Goal: Transaction & Acquisition: Purchase product/service

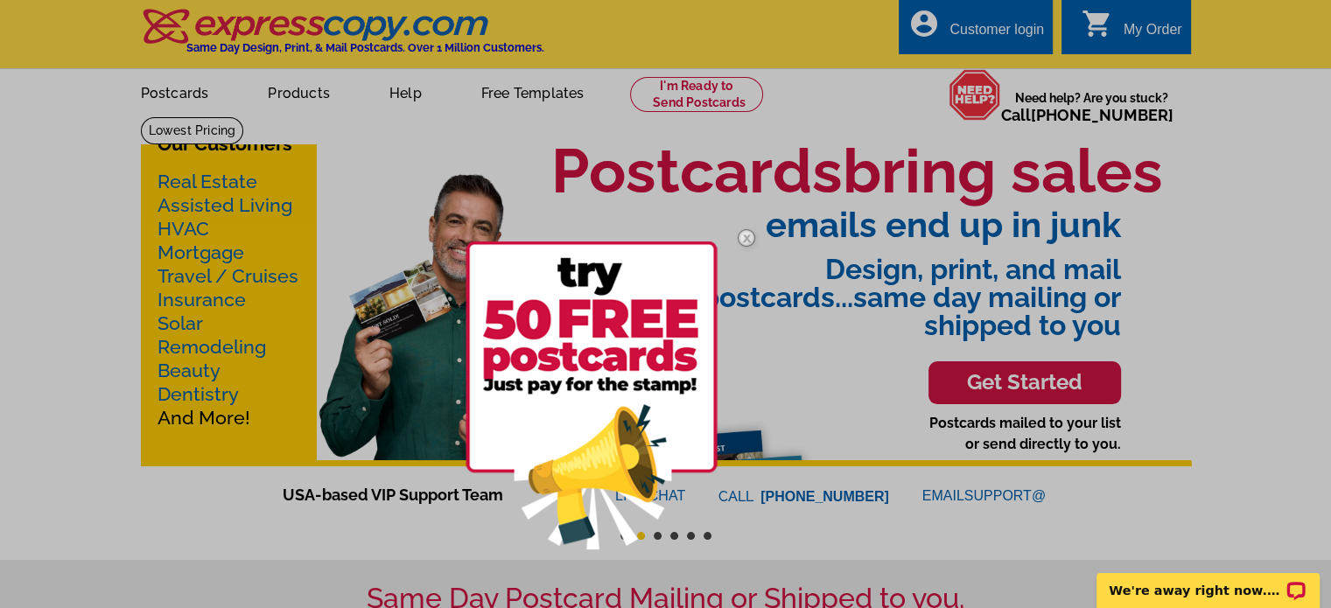
click at [747, 234] on img at bounding box center [746, 238] width 51 height 51
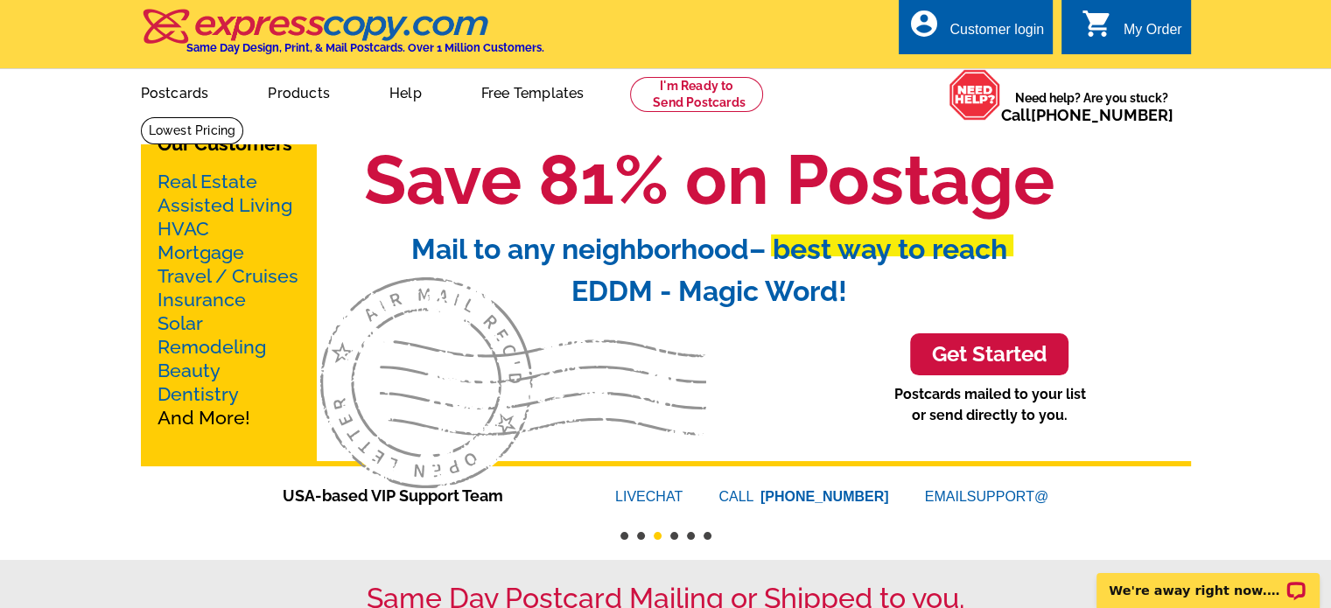
click at [205, 181] on link "Real Estate" at bounding box center [208, 182] width 100 height 22
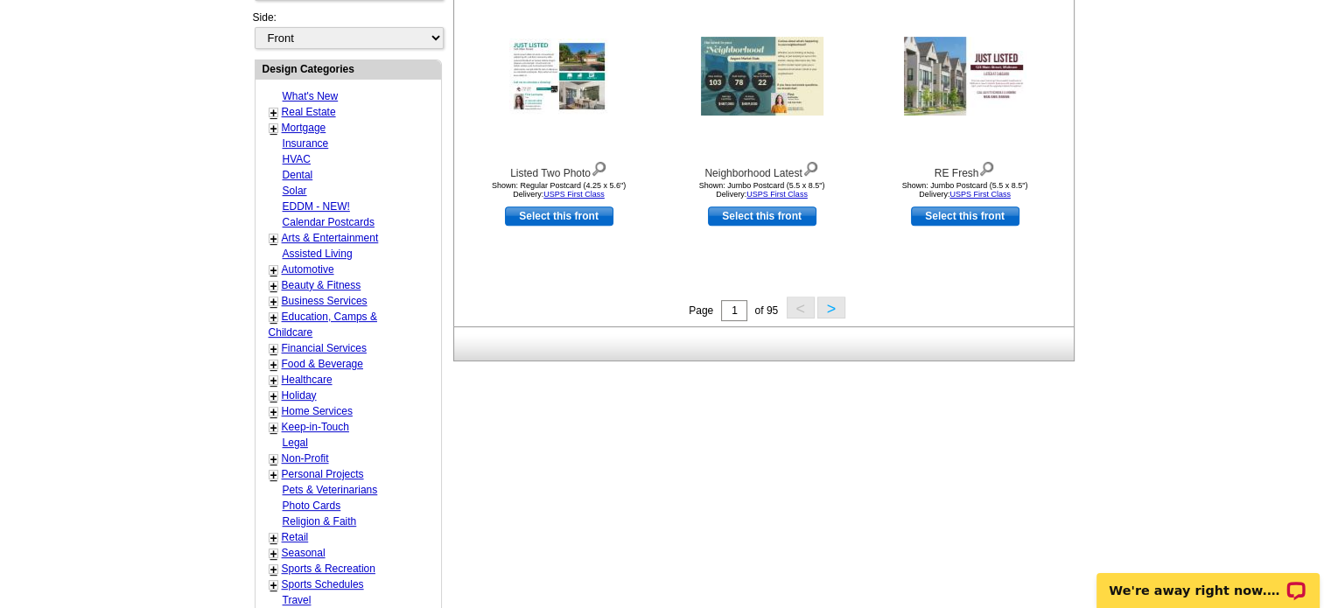
scroll to position [700, 0]
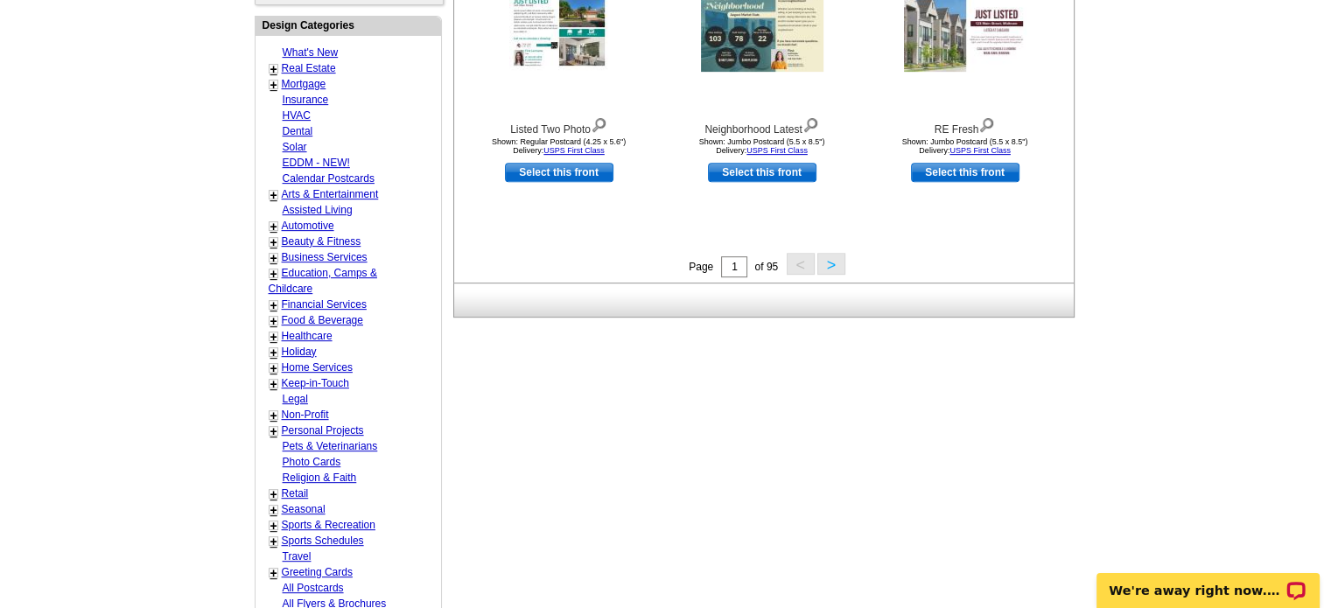
click at [835, 265] on button ">" at bounding box center [831, 264] width 28 height 22
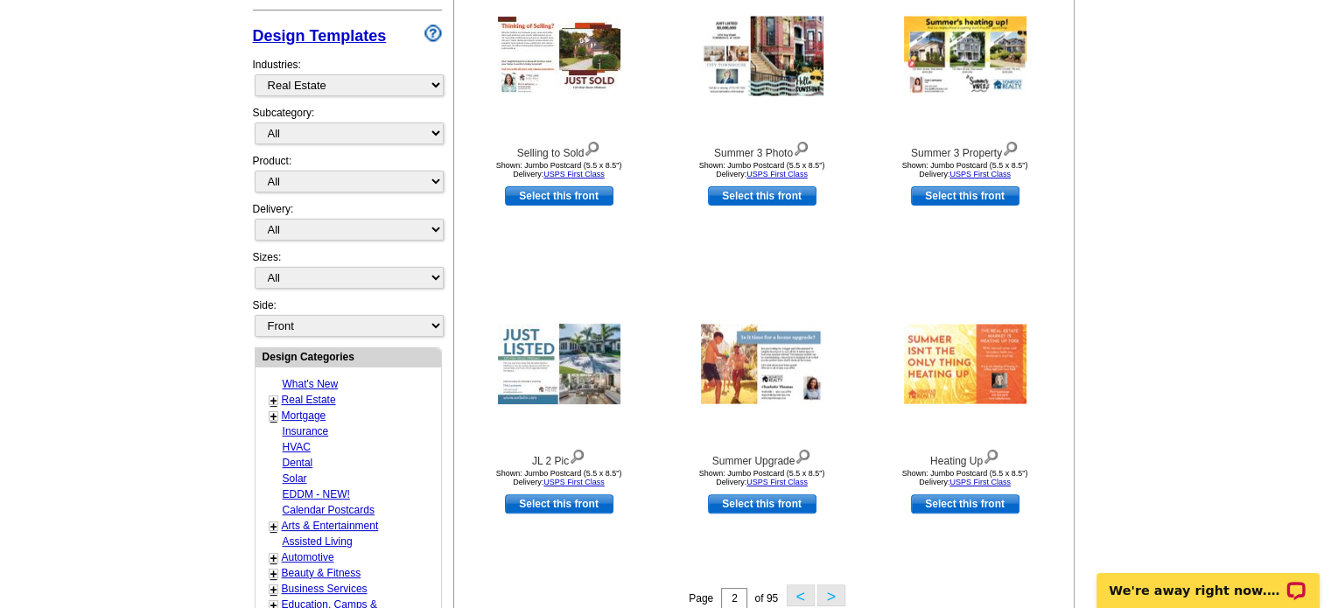
scroll to position [433, 0]
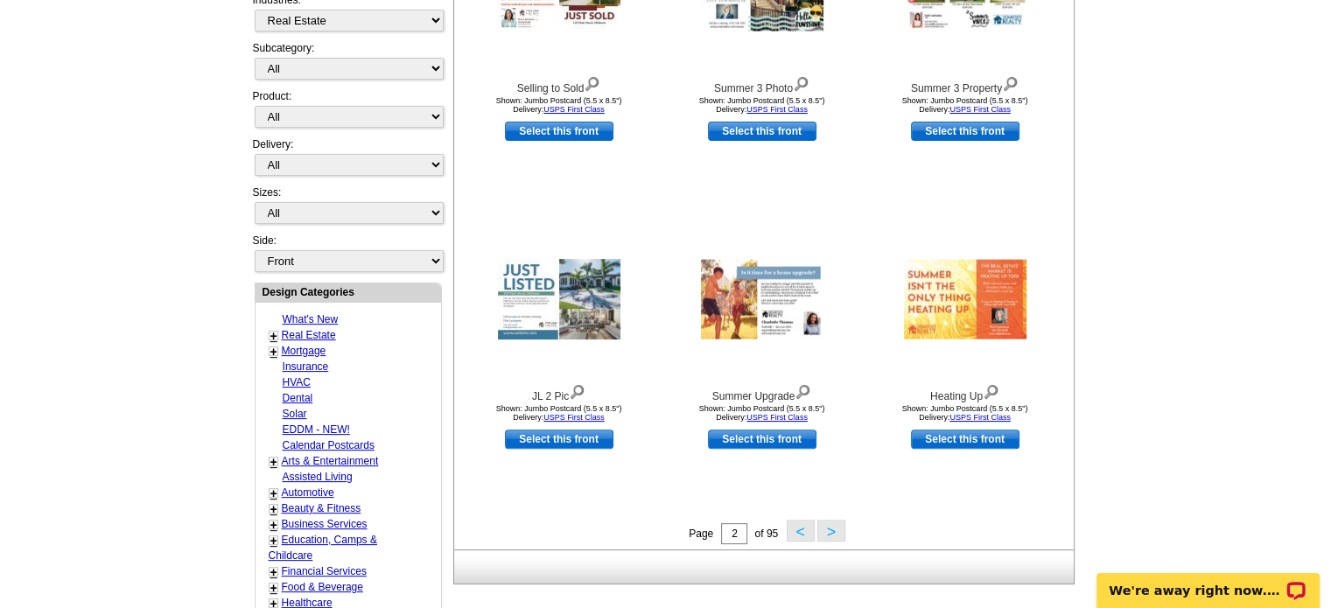
click at [835, 529] on button ">" at bounding box center [831, 531] width 28 height 22
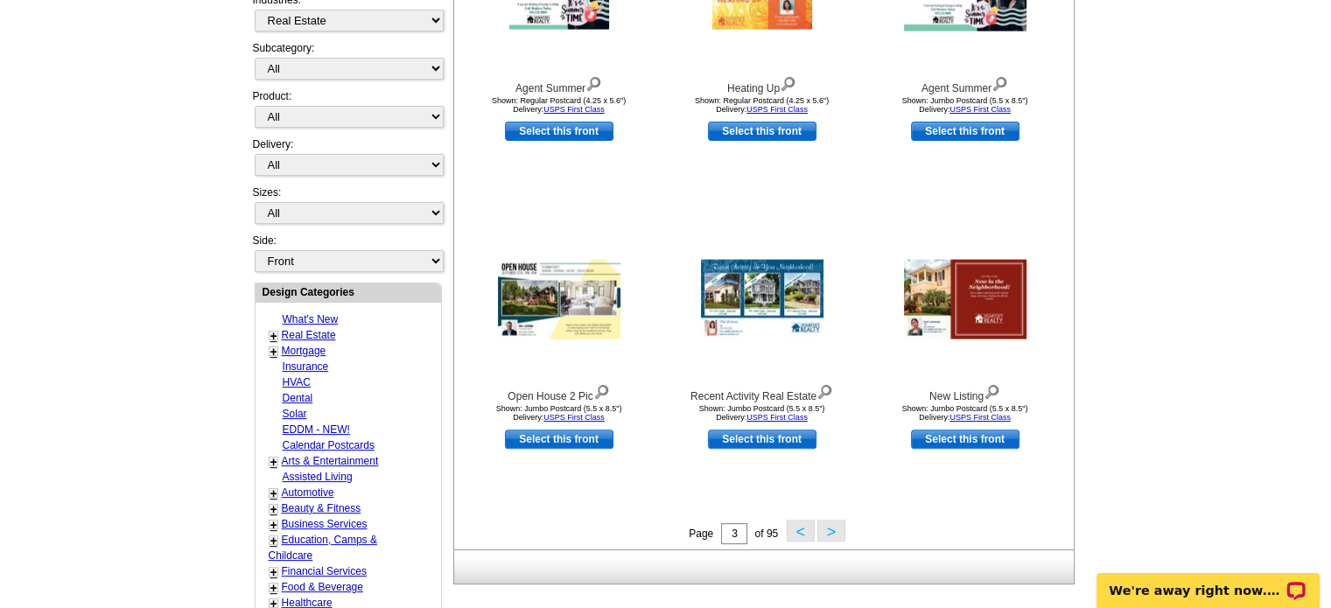
click at [833, 534] on button ">" at bounding box center [831, 531] width 28 height 22
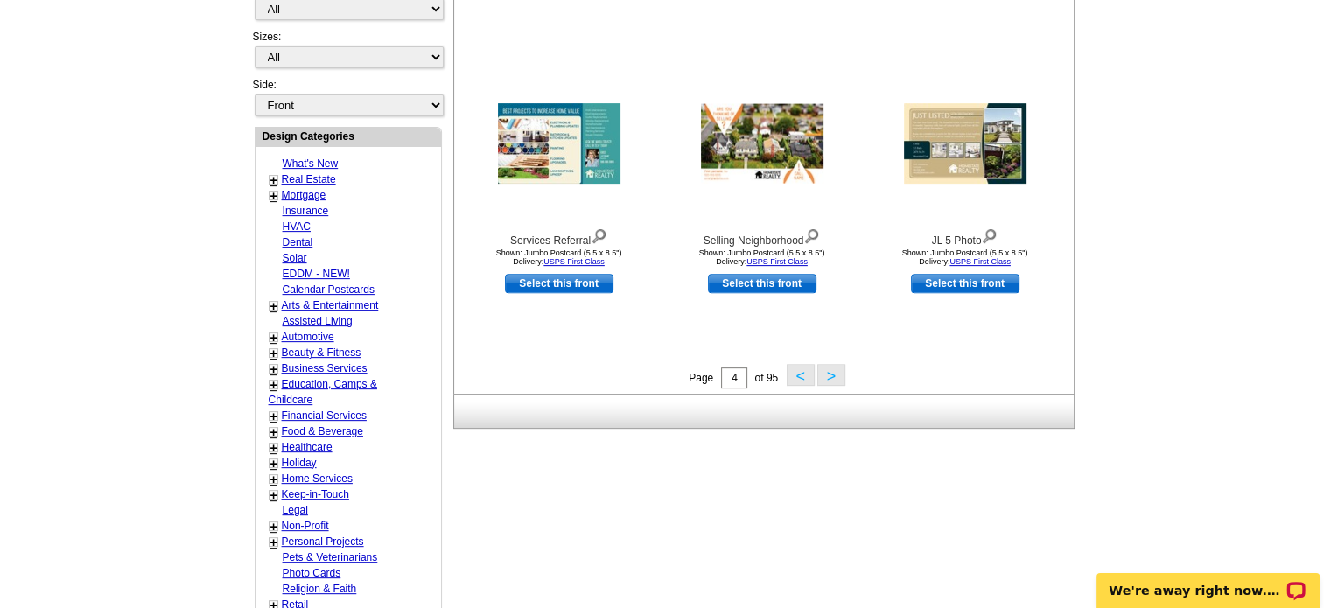
scroll to position [608, 0]
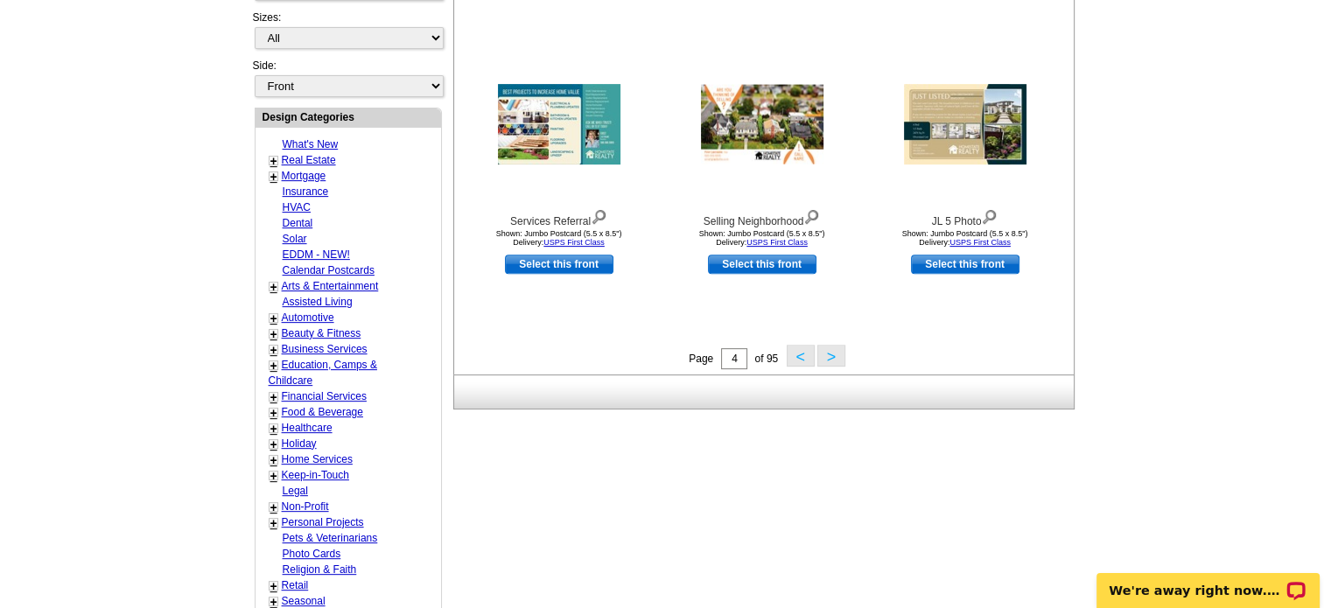
click at [830, 351] on button ">" at bounding box center [831, 356] width 28 height 22
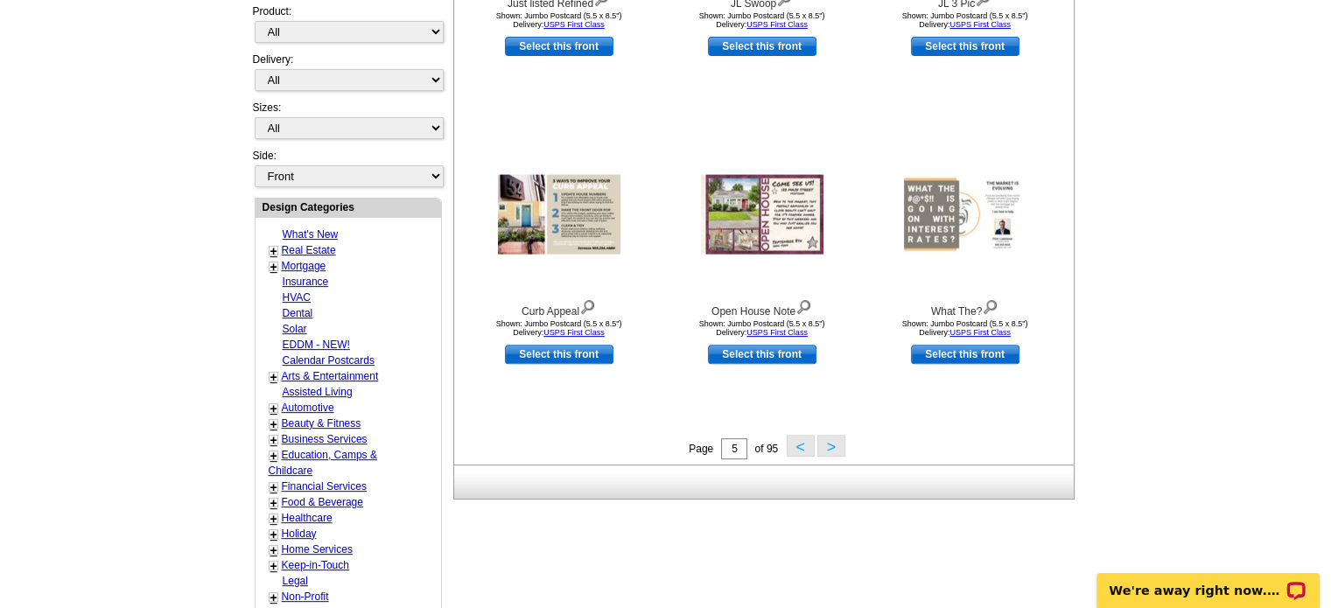
scroll to position [521, 0]
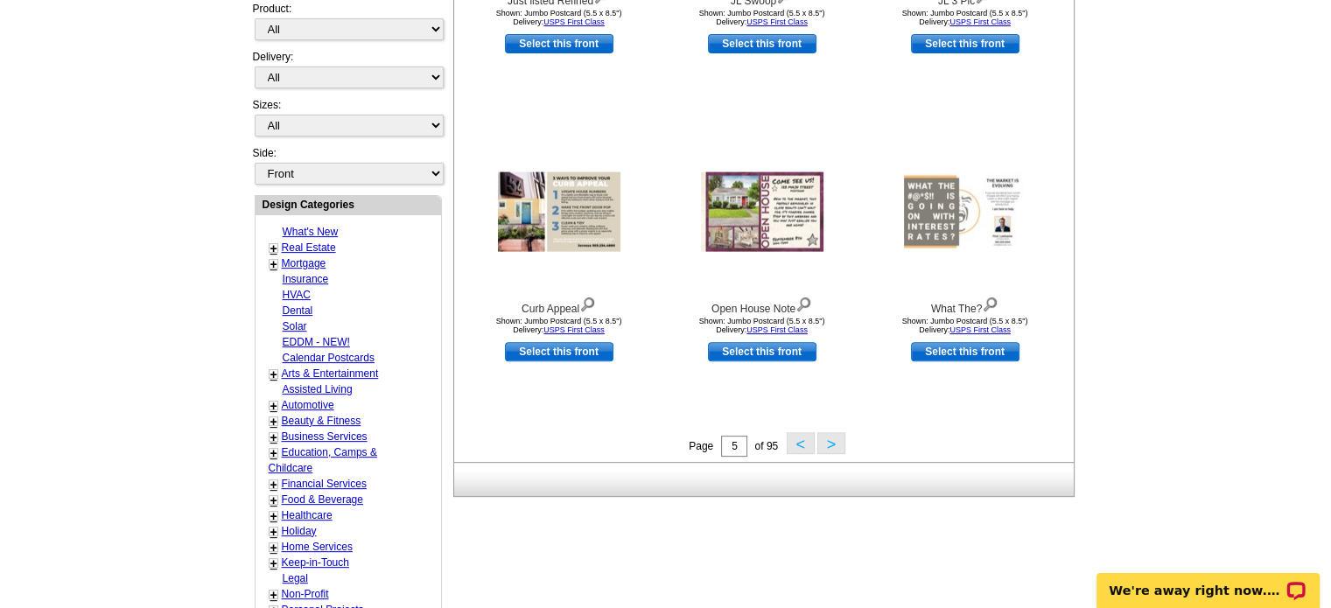
click at [831, 444] on button ">" at bounding box center [831, 443] width 28 height 22
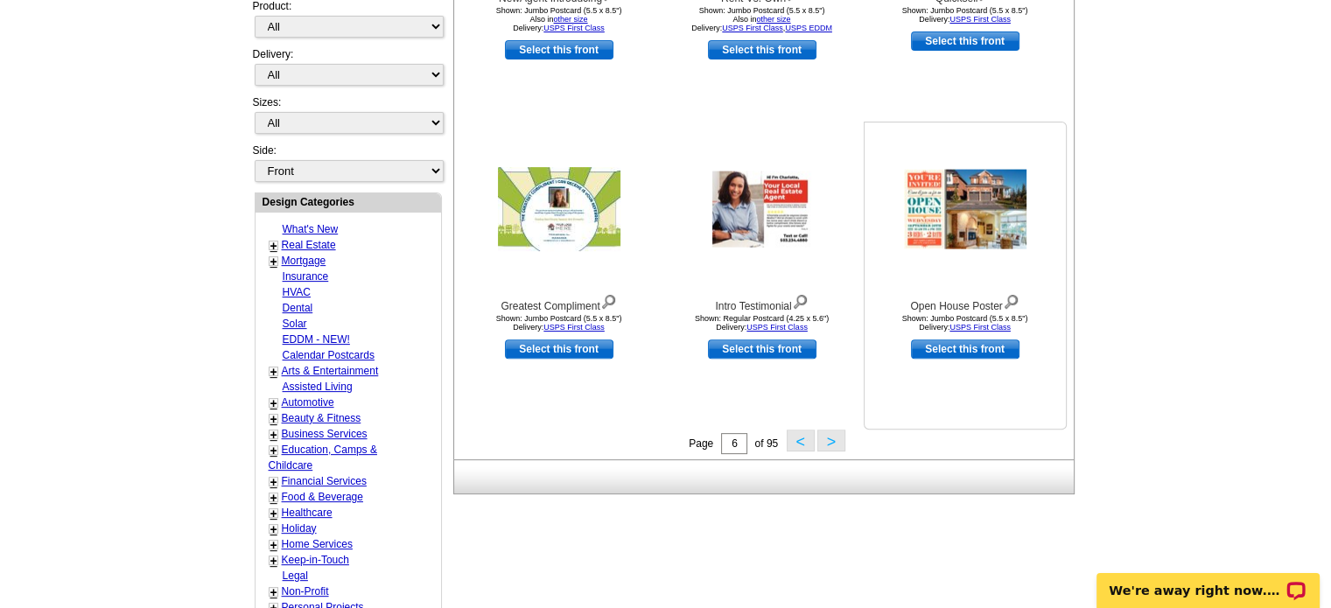
scroll to position [525, 0]
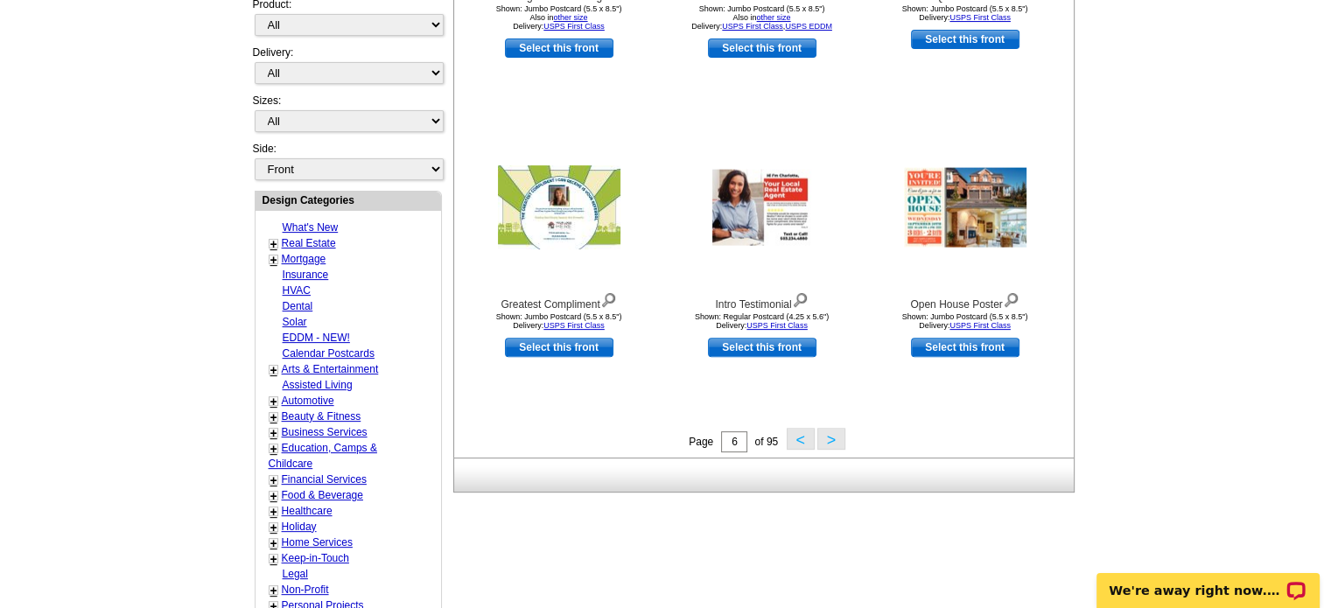
click at [828, 440] on button ">" at bounding box center [831, 439] width 28 height 22
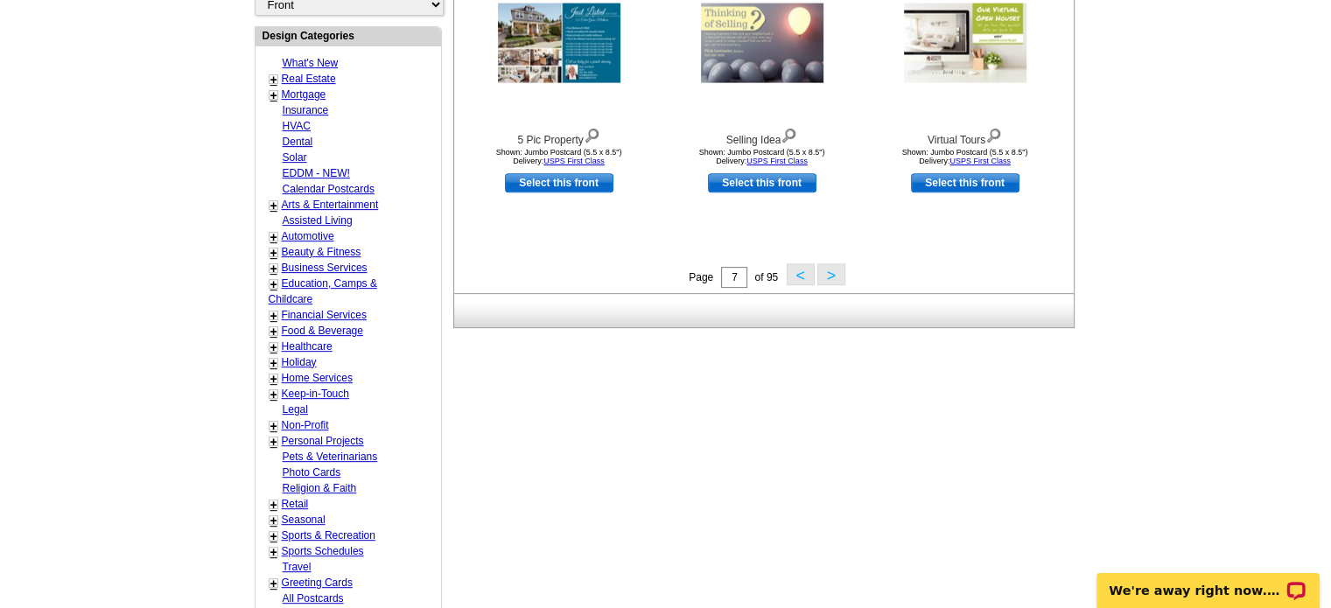
scroll to position [696, 0]
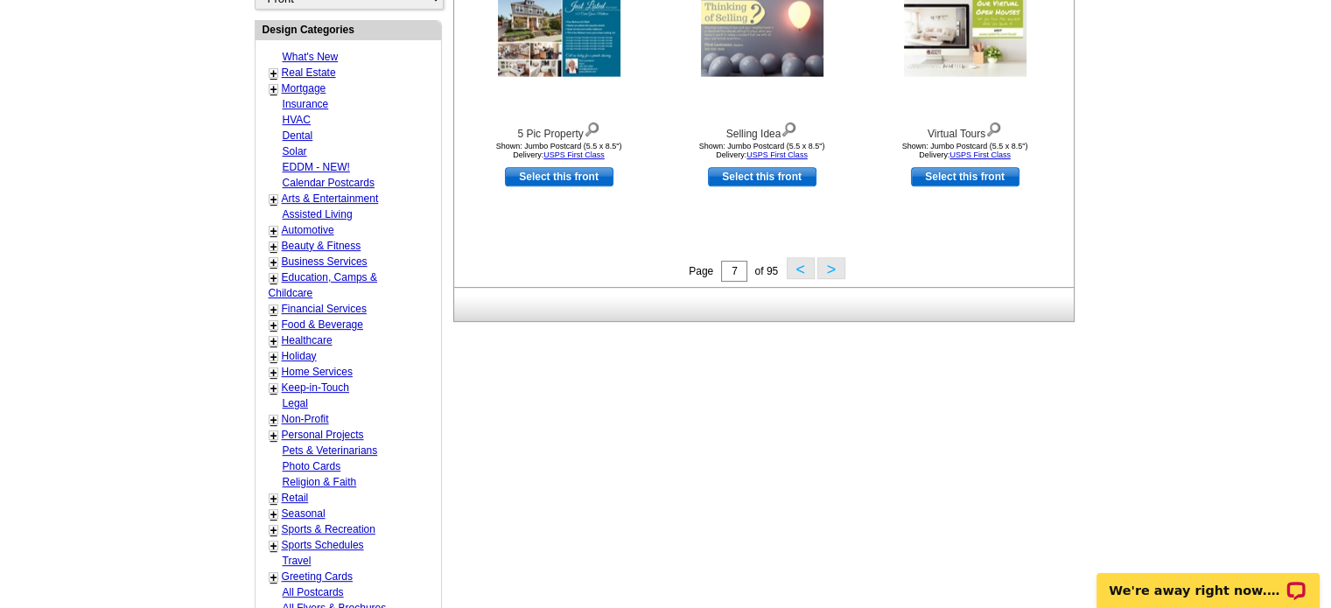
click at [326, 476] on link "Religion & Faith" at bounding box center [320, 482] width 74 height 12
select select "808"
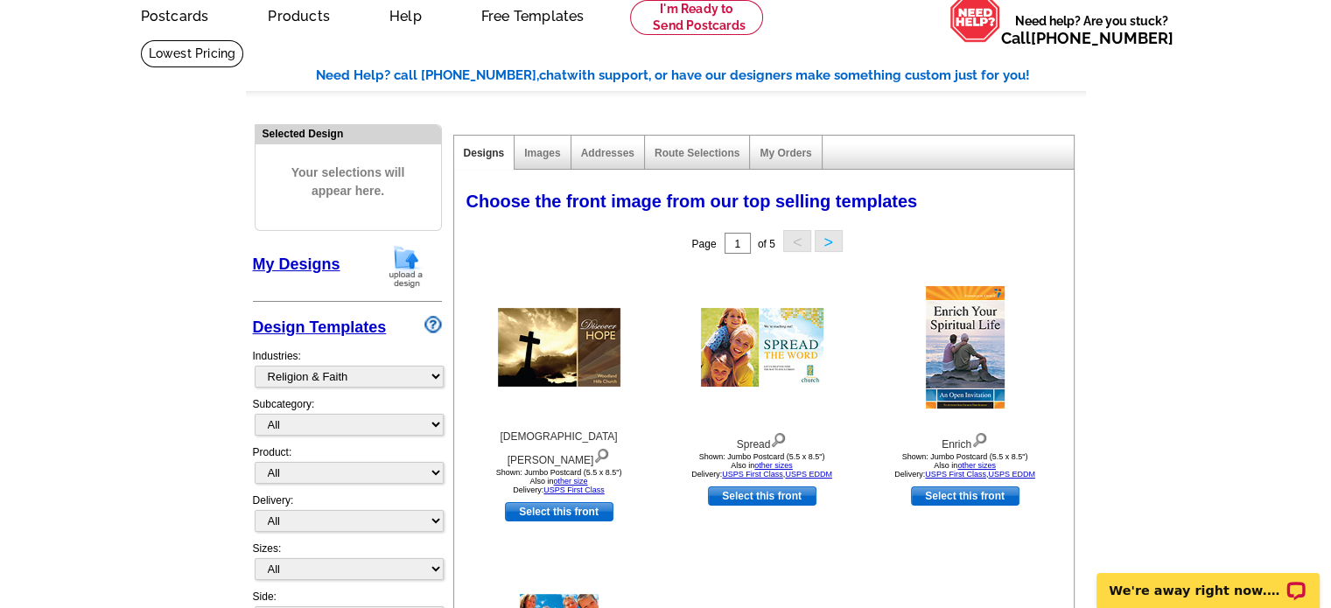
scroll to position [0, 0]
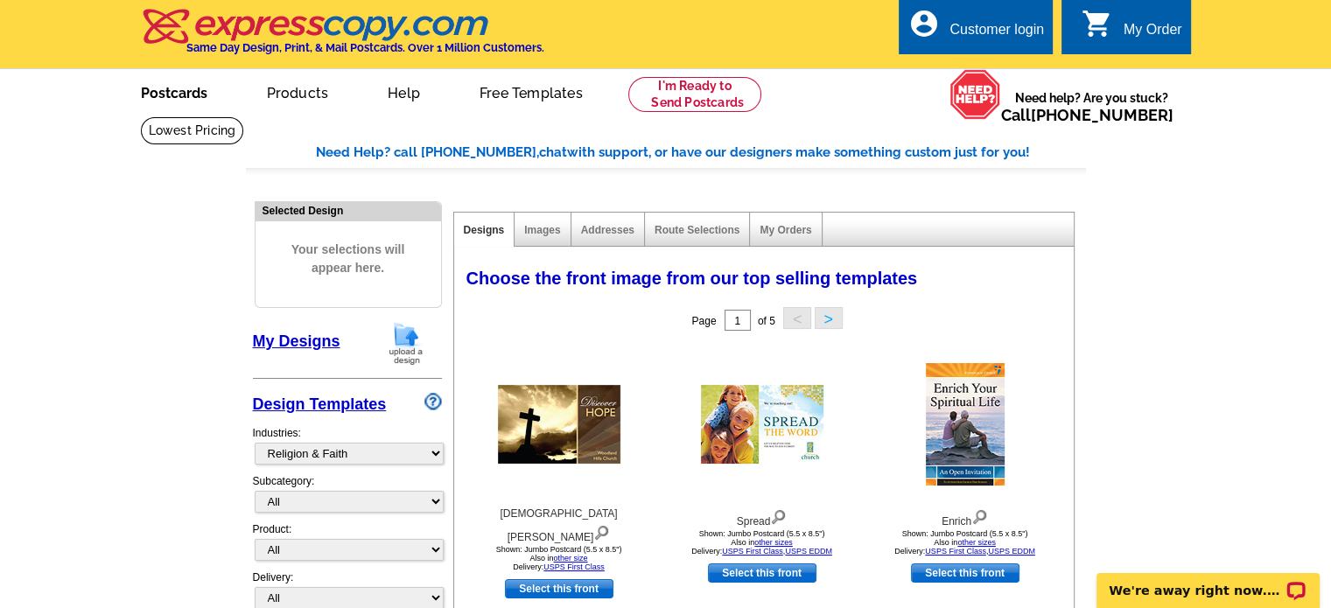
click at [193, 93] on link "Postcards" at bounding box center [174, 91] width 123 height 41
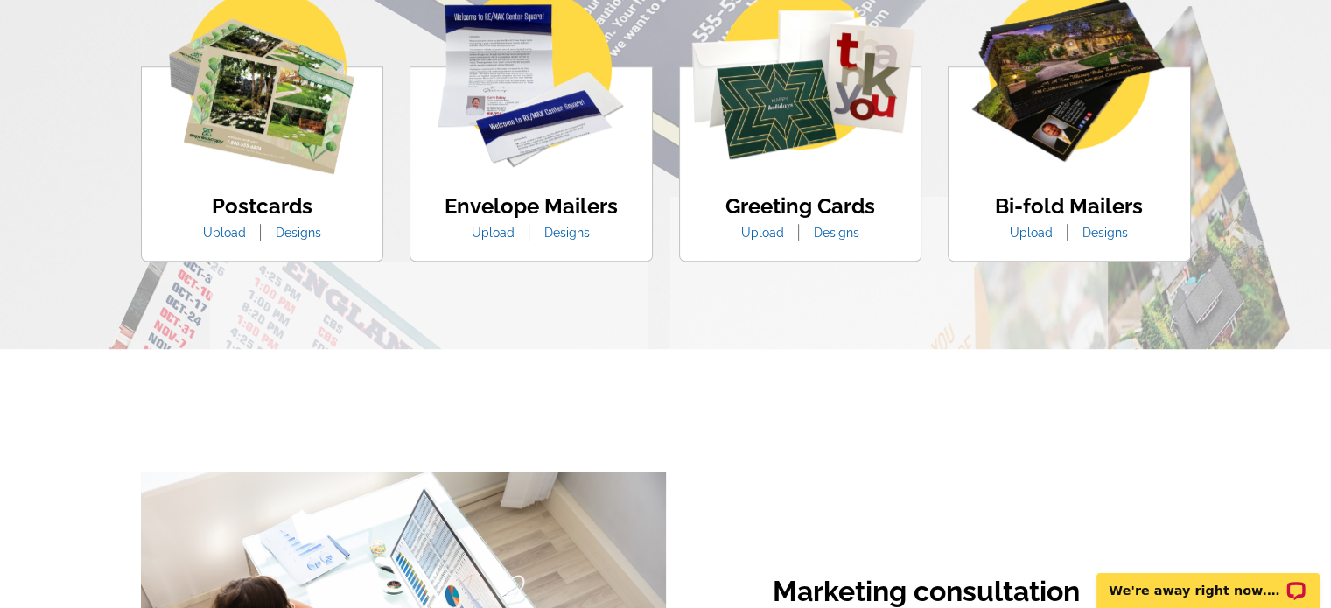
scroll to position [1138, 0]
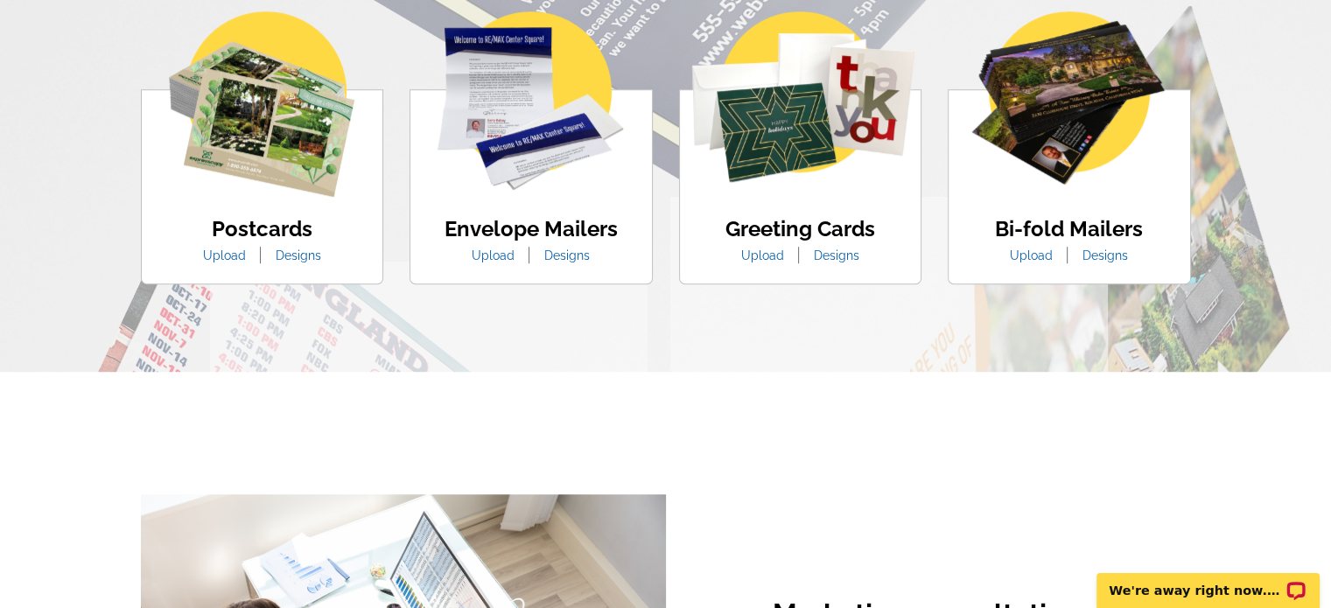
click at [833, 256] on link "Designs" at bounding box center [837, 256] width 72 height 14
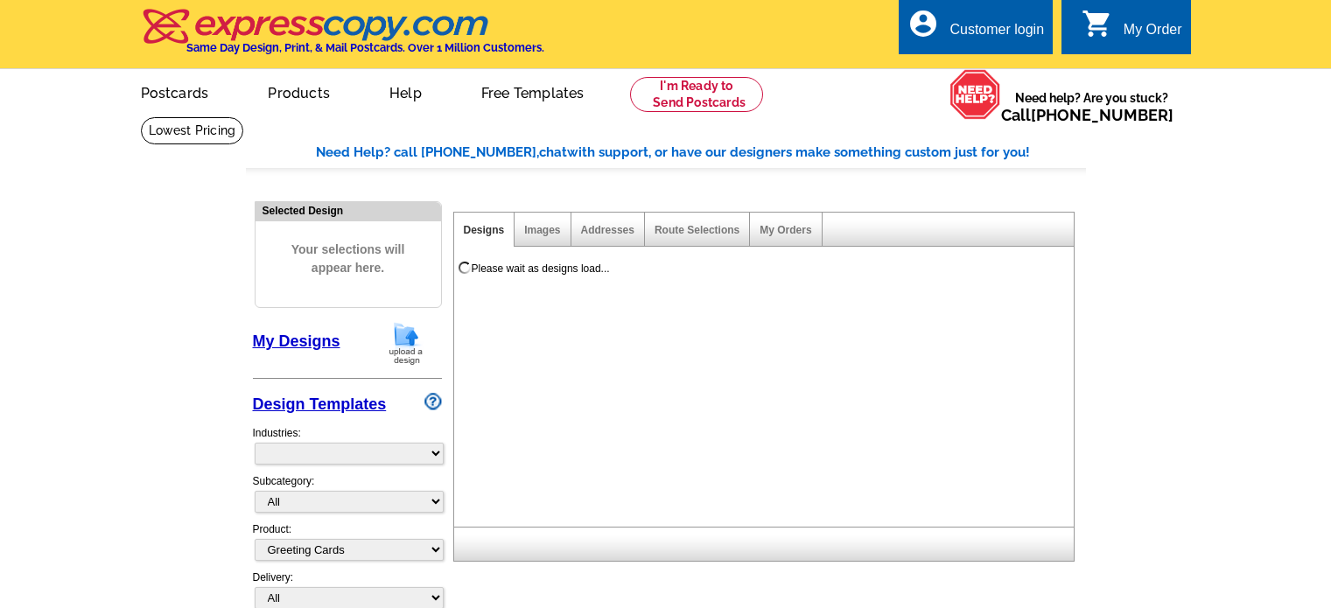
select select "5"
select select "866"
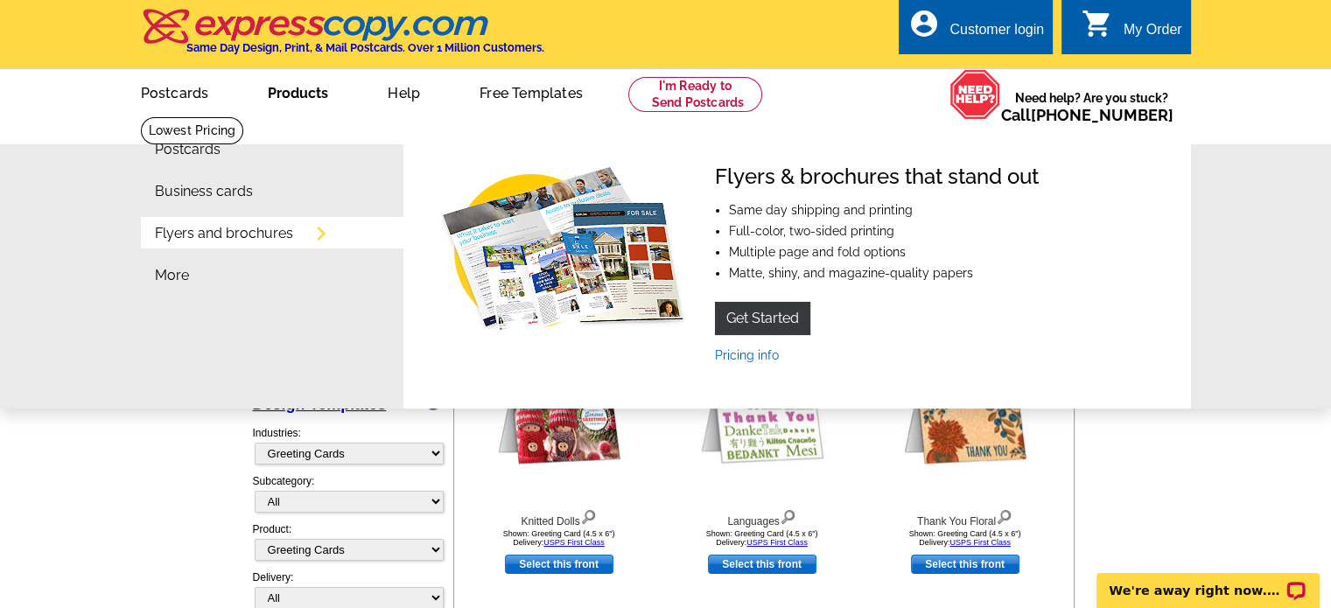
drag, startPoint x: 298, startPoint y: 94, endPoint x: 262, endPoint y: 151, distance: 68.0
click at [262, 151] on li "Postcards" at bounding box center [279, 154] width 249 height 42
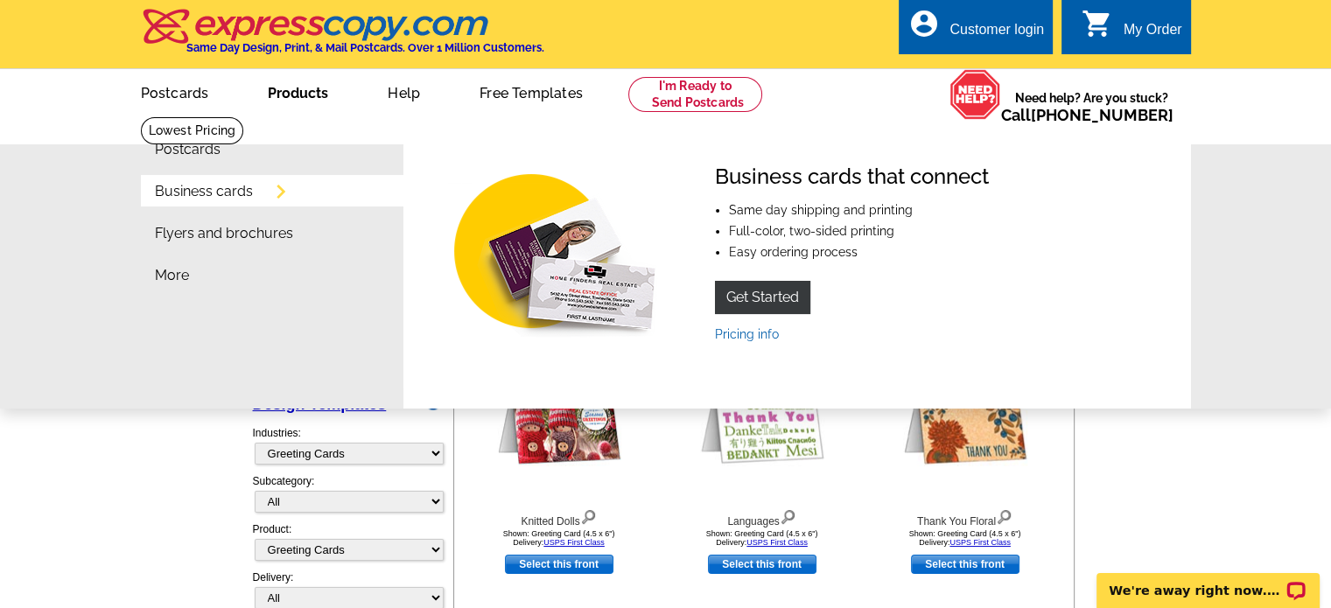
click at [235, 193] on link "Business cards" at bounding box center [204, 192] width 98 height 14
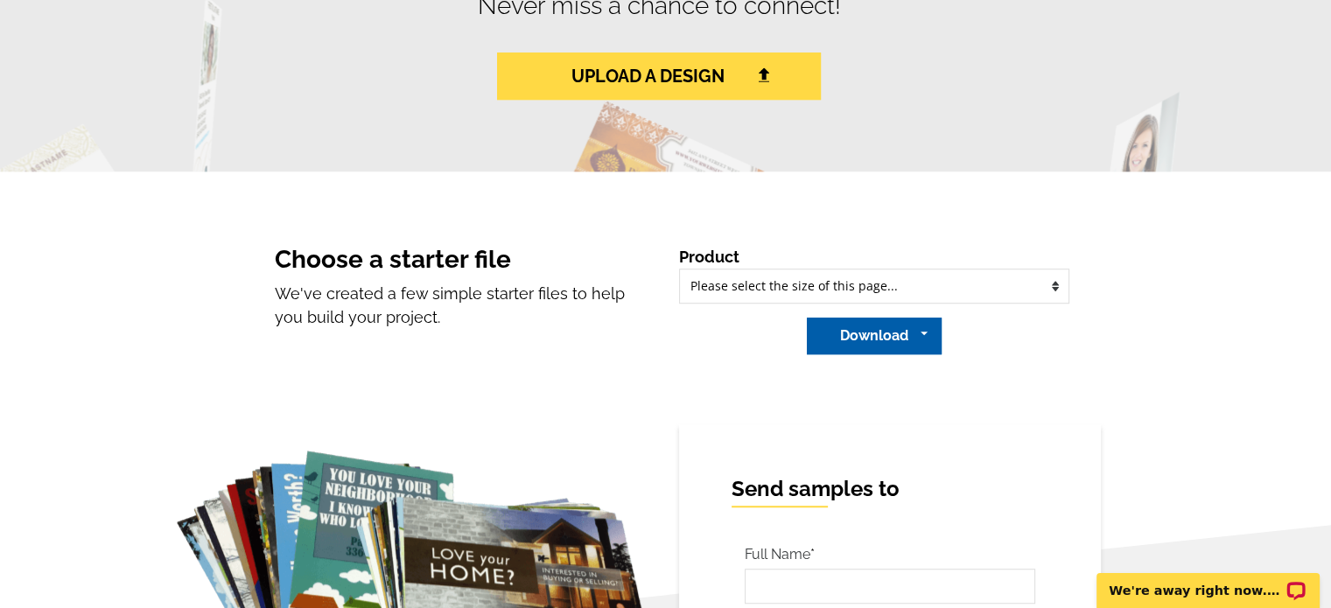
scroll to position [1138, 0]
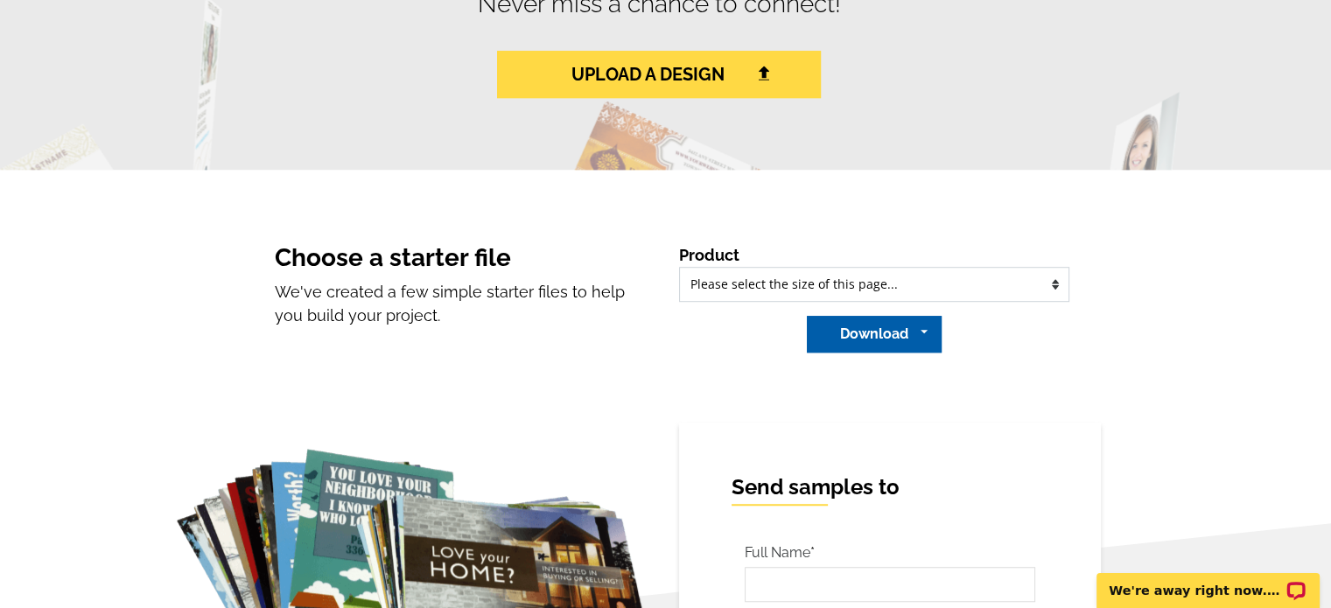
click at [888, 291] on select "Please select the type of file... Regular Postcard (4.25" x 5.6") Jumbo Postcar…" at bounding box center [874, 284] width 390 height 35
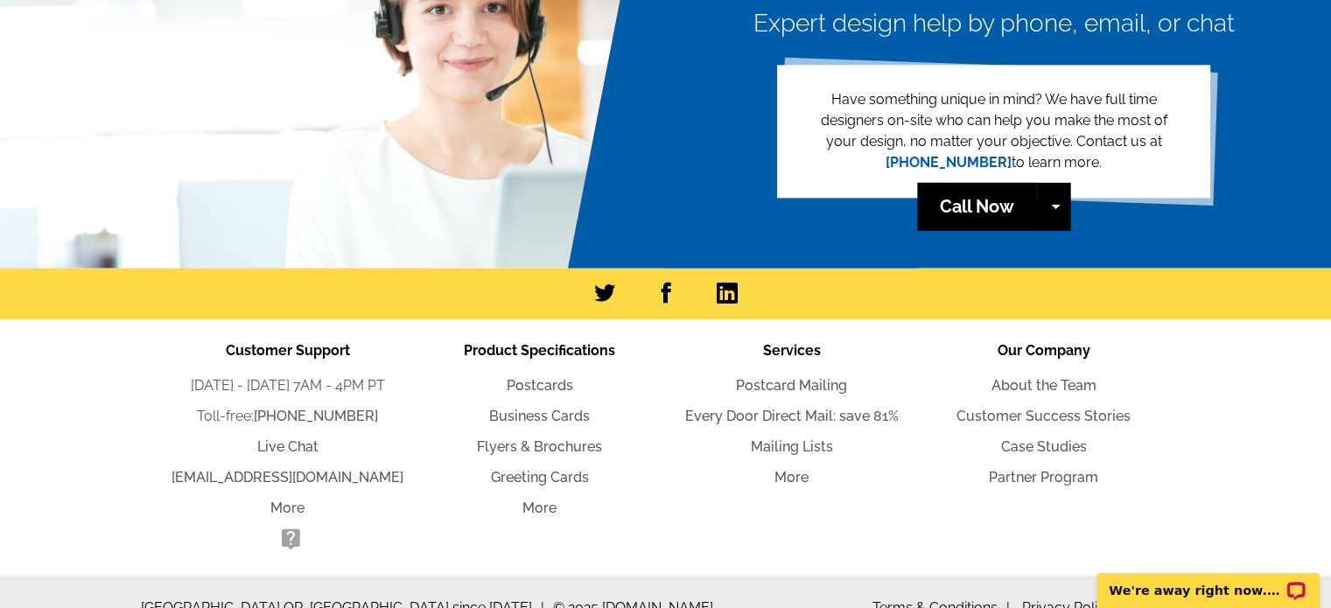
scroll to position [2421, 0]
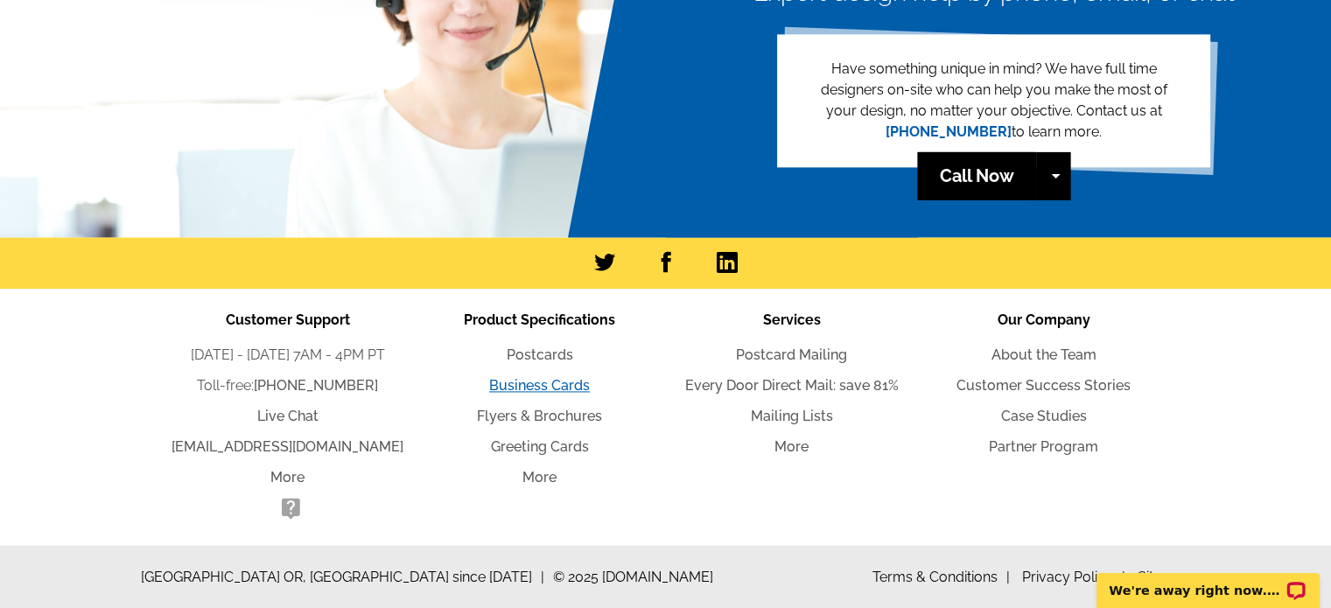
click at [557, 381] on link "Business Cards" at bounding box center [539, 385] width 101 height 17
